Goal: Information Seeking & Learning: Find specific page/section

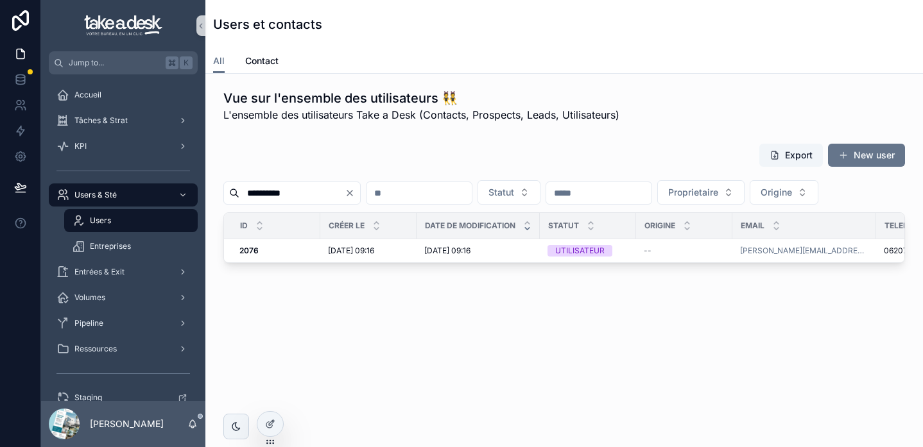
scroll to position [0, 537]
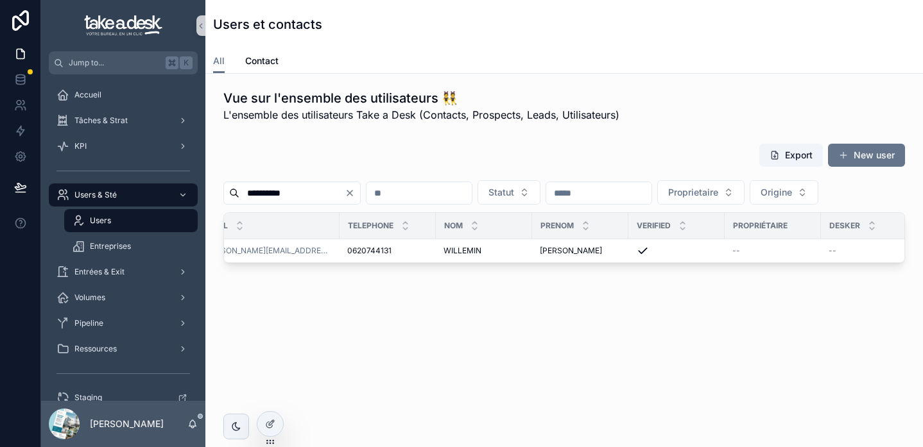
click at [355, 189] on icon "Clear" at bounding box center [350, 193] width 10 height 10
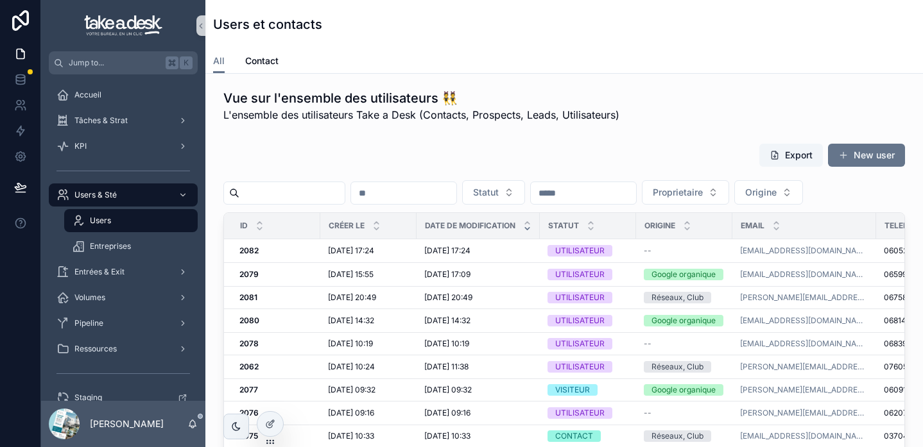
scroll to position [0, 22]
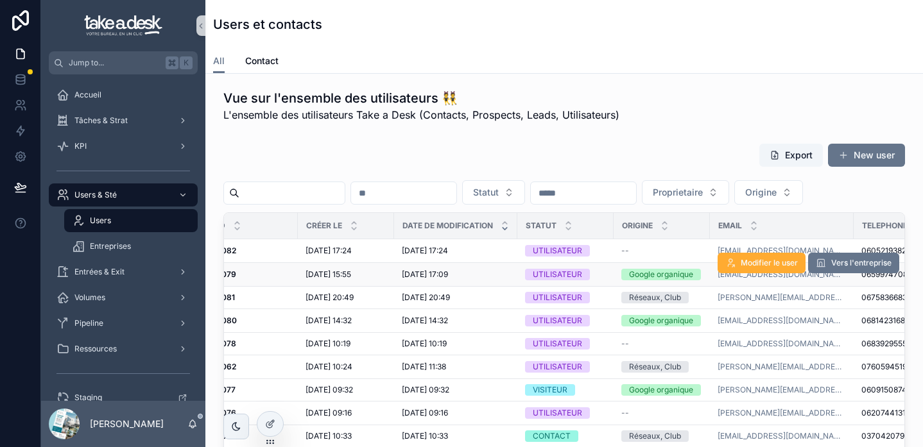
click at [501, 275] on div "28/08/2025 17:09 28/08/2025 17:09" at bounding box center [456, 275] width 108 height 10
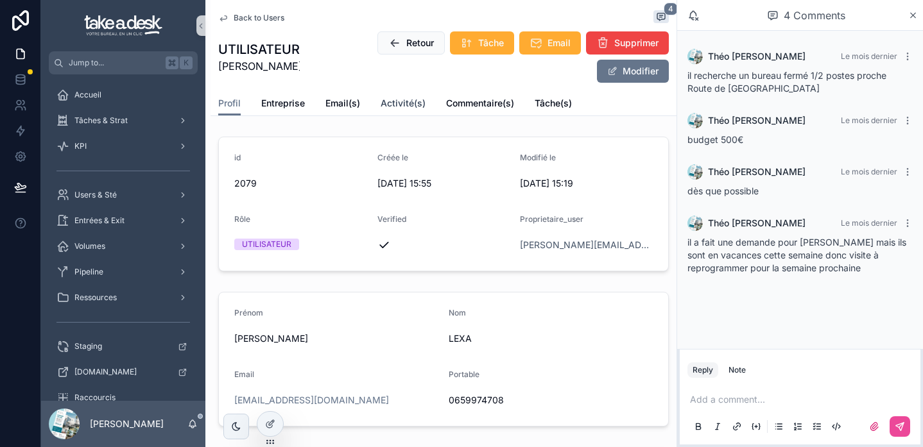
click at [410, 103] on span "Activité(s)" at bounding box center [403, 103] width 45 height 13
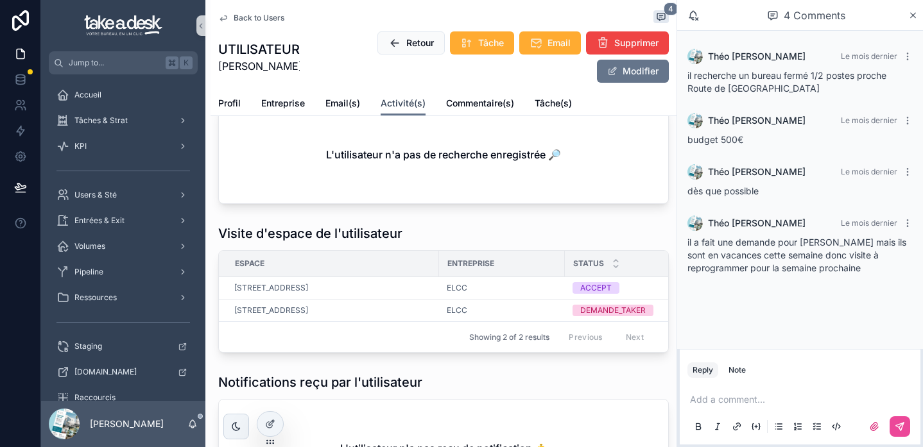
scroll to position [162, 0]
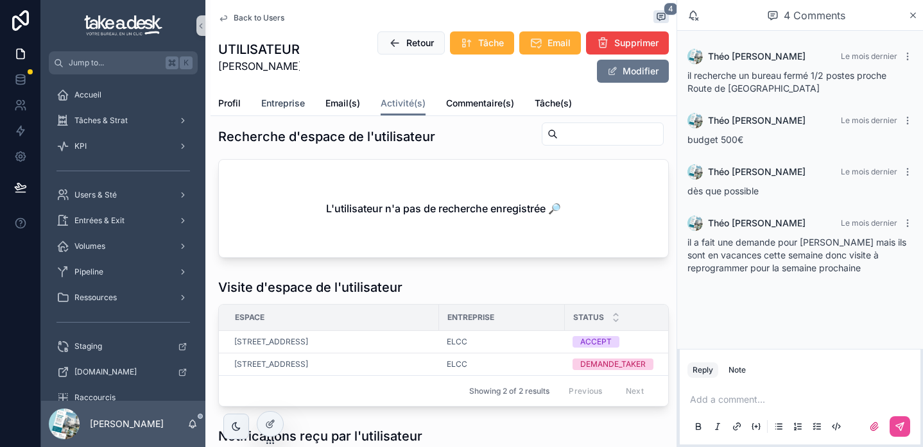
click at [277, 105] on span "Entreprise" at bounding box center [283, 103] width 44 height 13
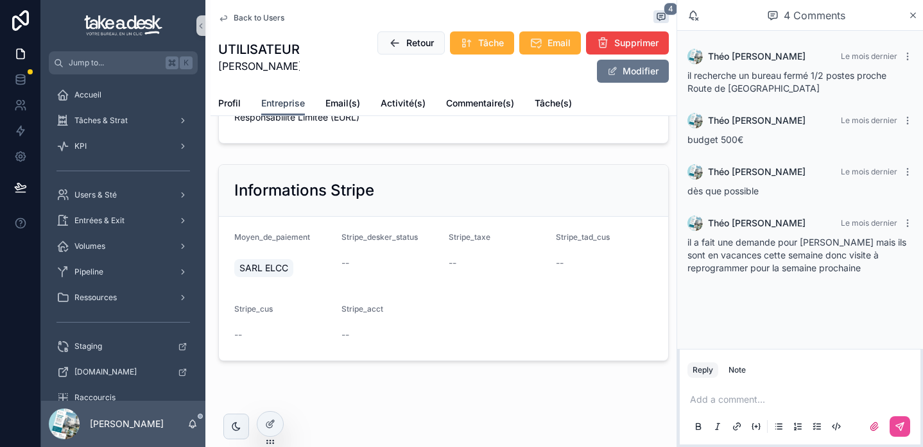
scroll to position [357, 0]
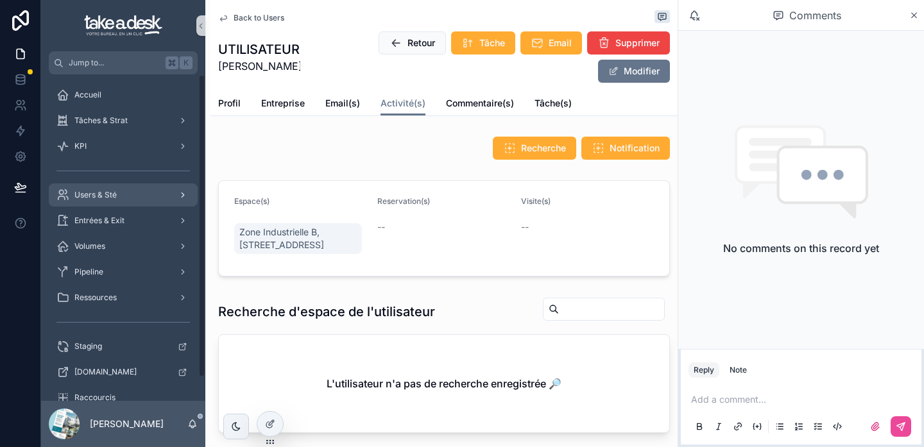
click at [134, 196] on div "Users & Sté" at bounding box center [122, 195] width 133 height 21
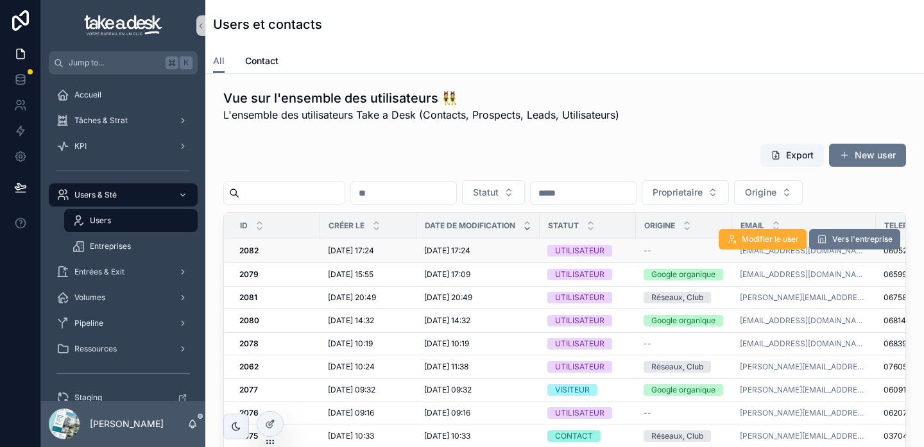
click at [501, 254] on div "[DATE] 17:24 [DATE] 17:24" at bounding box center [478, 251] width 108 height 10
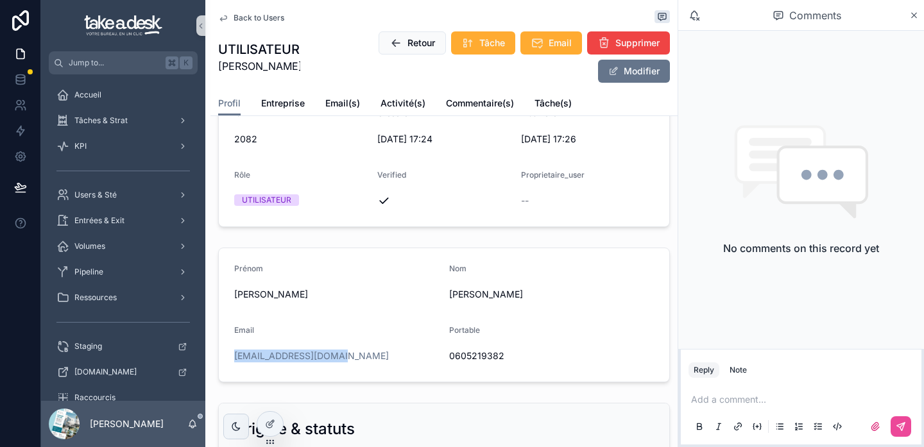
scroll to position [53, 0]
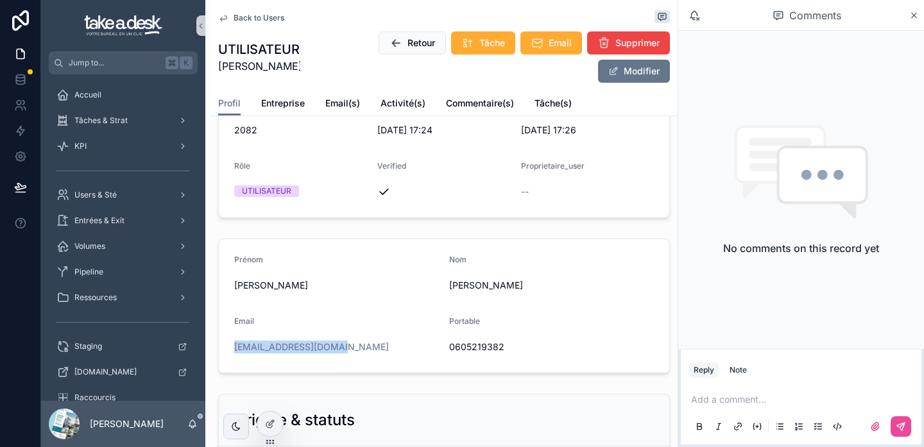
click at [310, 307] on form "Prénom [PERSON_NAME] Email [EMAIL_ADDRESS][DOMAIN_NAME] Portable 0605219382" at bounding box center [444, 305] width 451 height 133
click at [146, 200] on div "Users & Sté" at bounding box center [122, 195] width 133 height 21
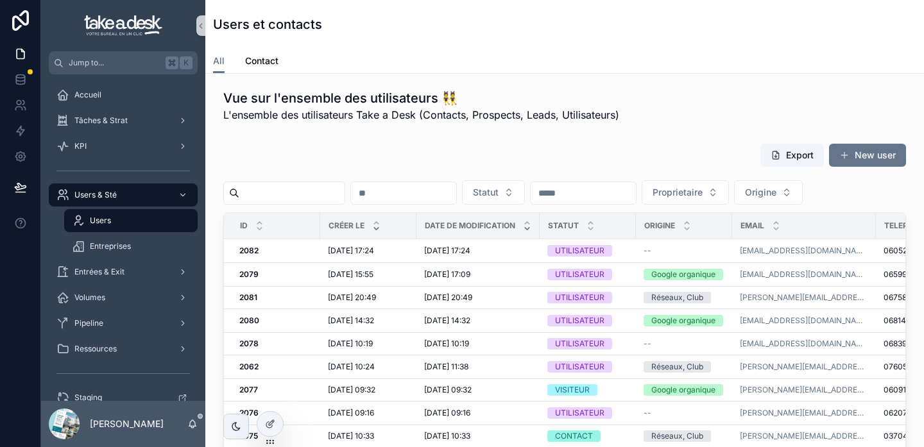
click at [378, 228] on icon "scrollable content" at bounding box center [376, 229] width 4 height 2
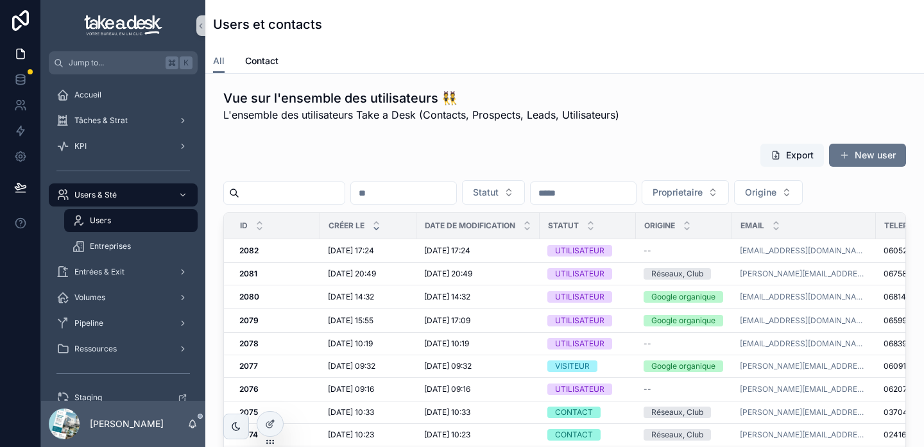
click at [378, 228] on icon "scrollable content" at bounding box center [376, 229] width 4 height 2
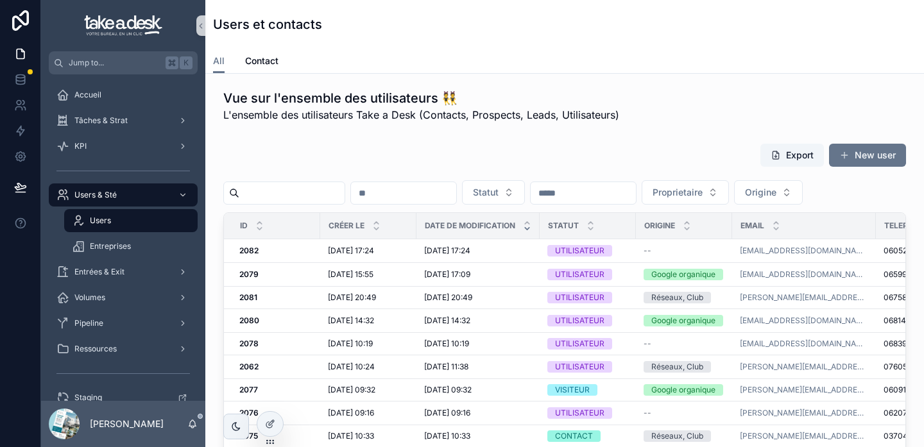
click at [378, 228] on icon "scrollable content" at bounding box center [376, 229] width 4 height 2
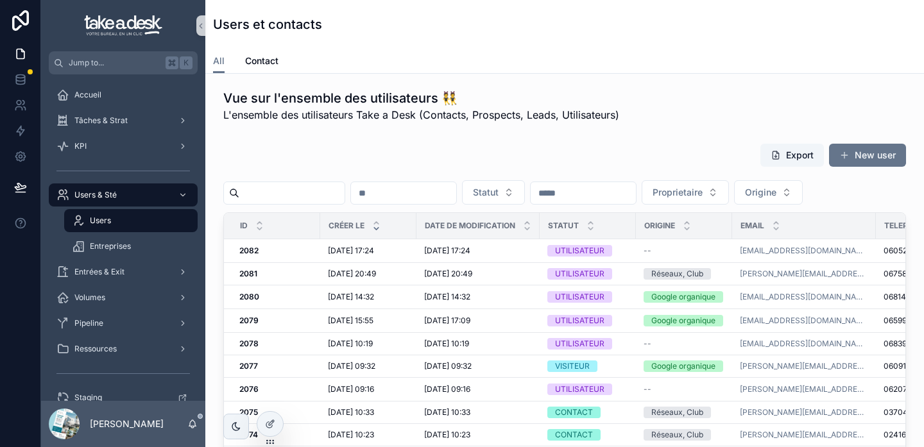
click at [378, 228] on icon "scrollable content" at bounding box center [376, 229] width 4 height 2
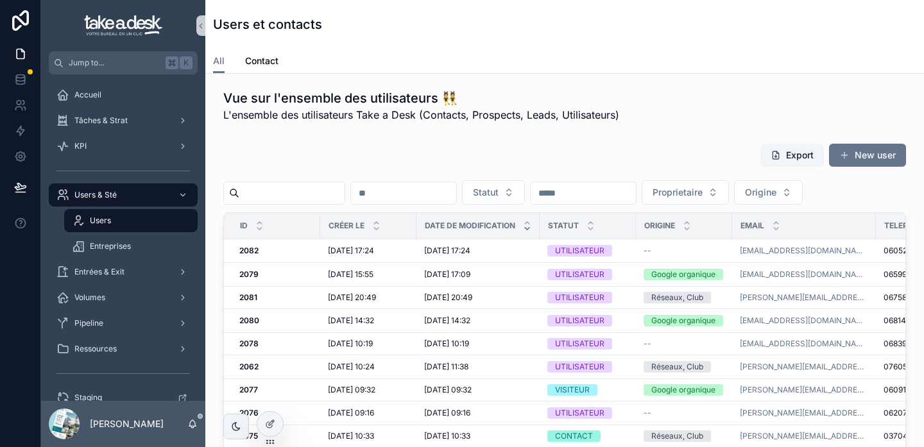
click at [378, 228] on icon "scrollable content" at bounding box center [376, 229] width 4 height 2
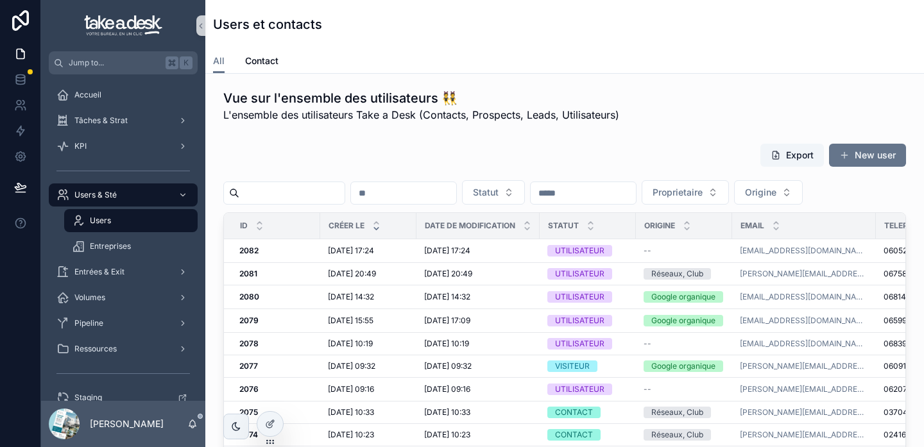
click at [378, 228] on icon "scrollable content" at bounding box center [376, 229] width 4 height 2
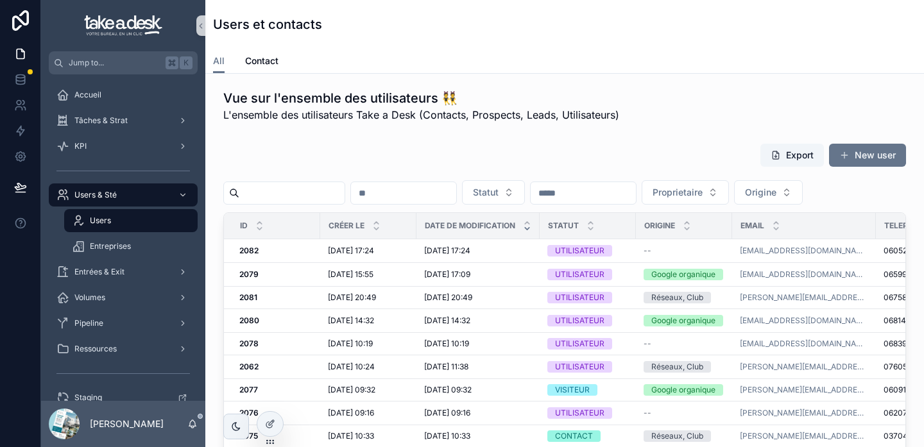
click at [378, 228] on icon "scrollable content" at bounding box center [376, 229] width 4 height 2
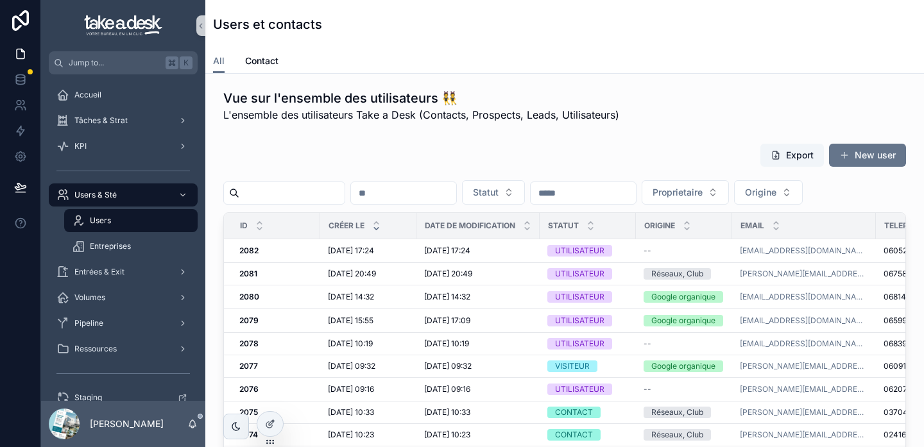
click at [378, 228] on icon "scrollable content" at bounding box center [376, 229] width 4 height 2
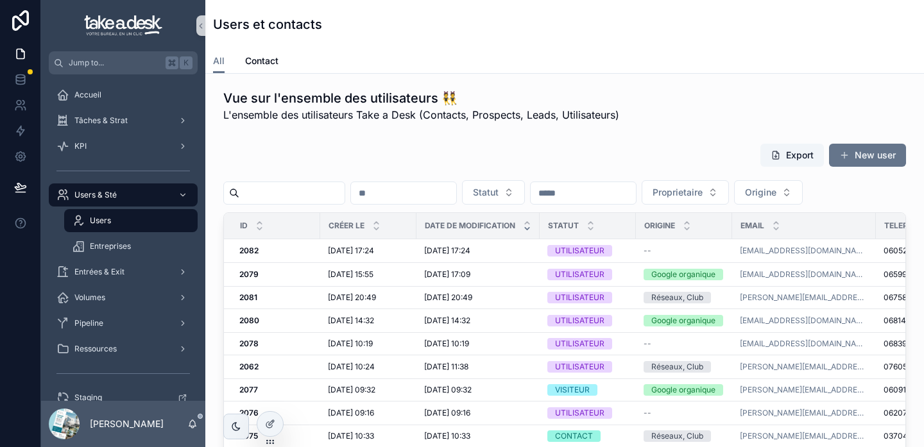
click at [378, 228] on icon "scrollable content" at bounding box center [376, 229] width 4 height 2
